Goal: Check status: Check status

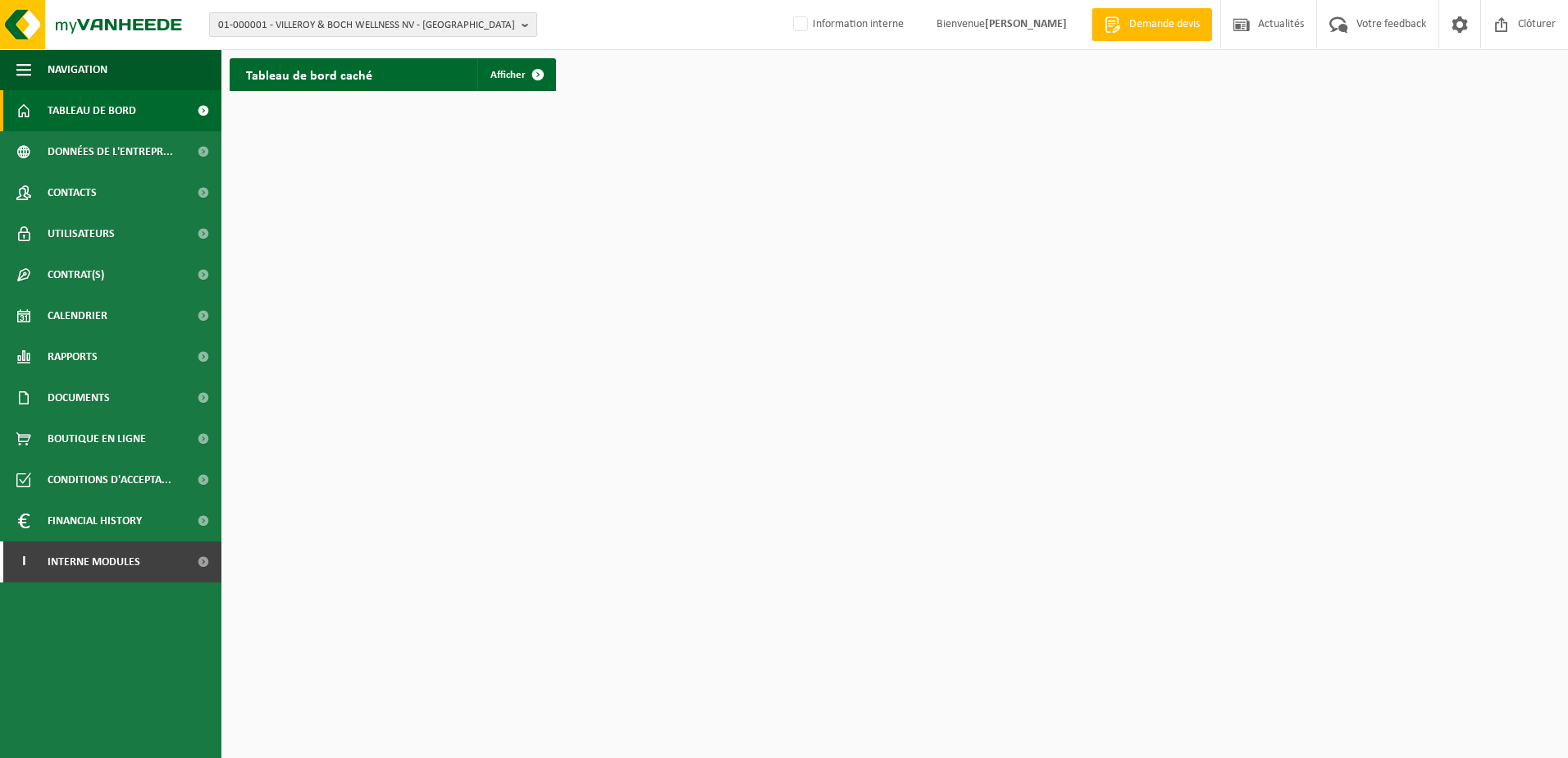
click at [443, 21] on span "01-000001 - VILLEROY & BOCH WELLNESS NV - ROESELARE" at bounding box center [366, 26] width 296 height 25
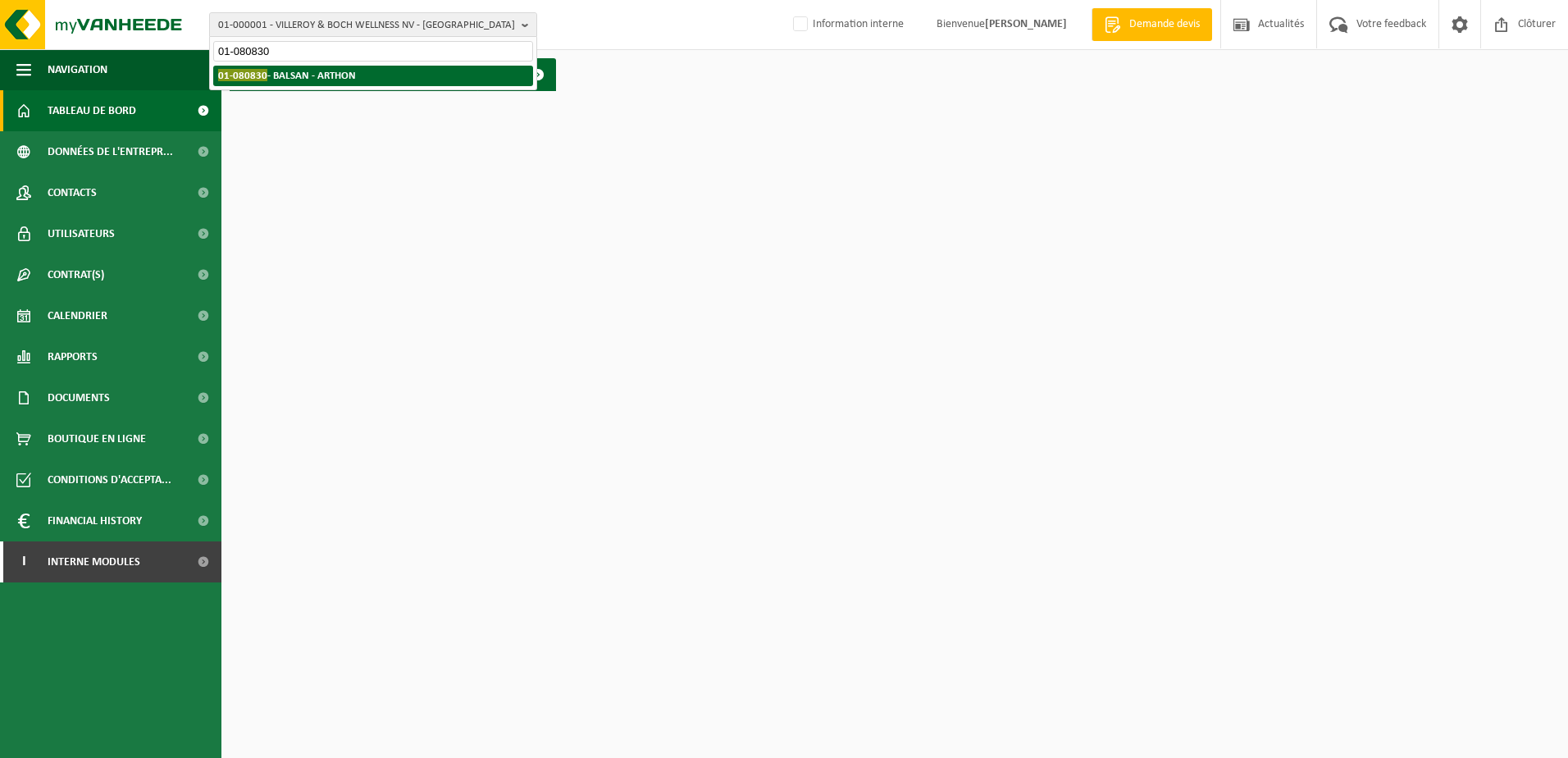
type input "01-080830"
click at [401, 73] on li "01-080830 - BALSAN - ARTHON" at bounding box center [373, 75] width 319 height 20
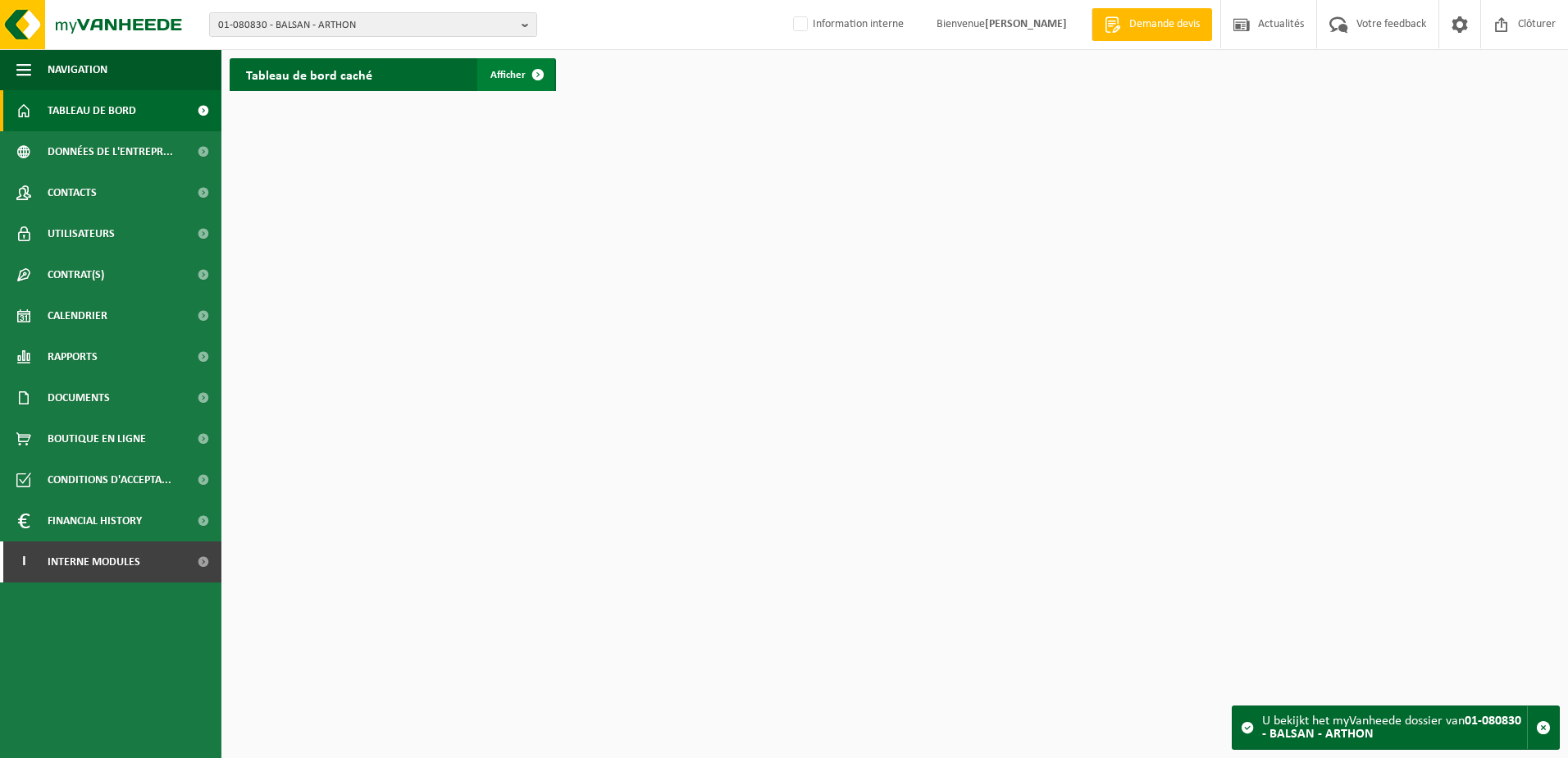
click at [532, 69] on span at bounding box center [537, 74] width 33 height 33
